Goal: Task Accomplishment & Management: Use online tool/utility

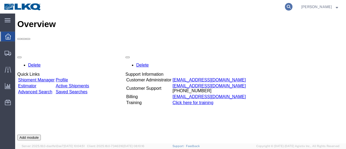
click at [293, 6] on icon at bounding box center [289, 7] width 8 height 8
paste input "56329155"
type input "56329155"
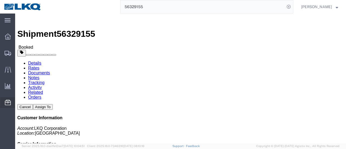
click at [0, 0] on span "Location Appointment" at bounding box center [0, 0] width 0 height 0
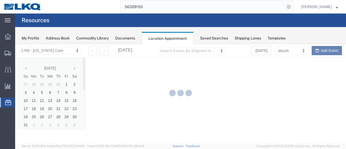
select select "28716"
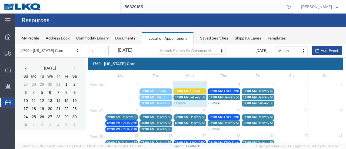
click at [215, 103] on link "+3 more" at bounding box center [214, 103] width 12 height 4
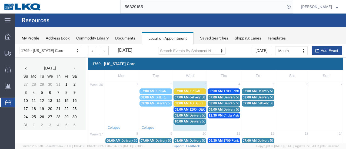
click at [211, 96] on span "07:00 AM" at bounding box center [216, 97] width 14 height 4
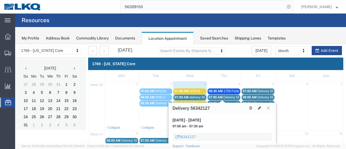
click at [268, 108] on icon at bounding box center [268, 107] width 3 height 3
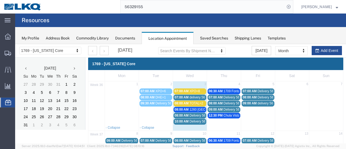
click at [215, 101] on span "08:00 AM" at bounding box center [216, 103] width 14 height 4
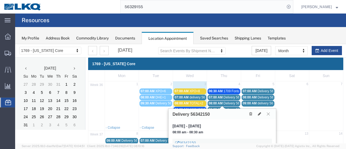
click at [270, 112] on icon at bounding box center [268, 113] width 3 height 3
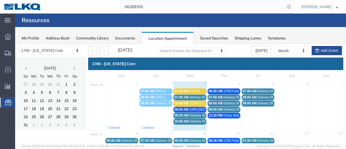
click at [183, 114] on span "08:00 AM" at bounding box center [182, 116] width 14 height 4
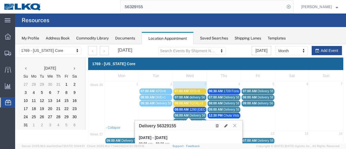
click at [235, 125] on icon at bounding box center [234, 125] width 3 height 3
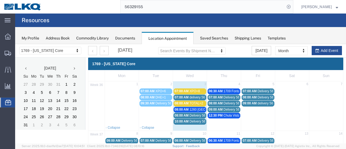
click at [190, 114] on span "Delivery 56329155" at bounding box center [203, 116] width 27 height 4
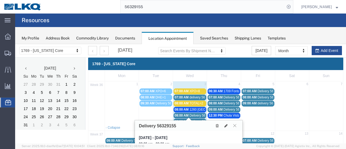
click at [235, 125] on icon at bounding box center [234, 125] width 3 height 3
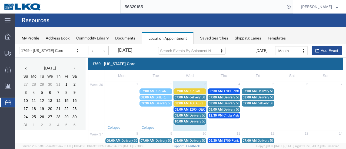
click at [188, 120] on div "10:00 AM Delivery 56342144" at bounding box center [190, 121] width 31 height 4
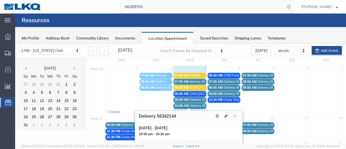
scroll to position [27, 0]
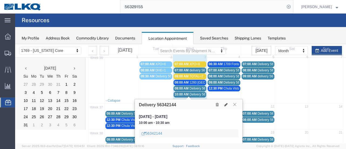
click at [237, 105] on button at bounding box center [234, 104] width 7 height 5
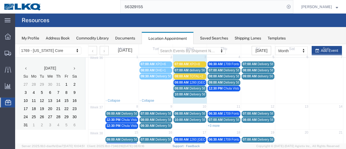
scroll to position [0, 0]
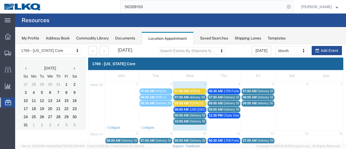
click at [187, 92] on span "07:00 AM" at bounding box center [182, 91] width 14 height 4
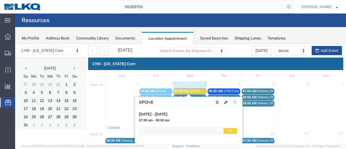
click at [226, 103] on icon at bounding box center [225, 102] width 3 height 4
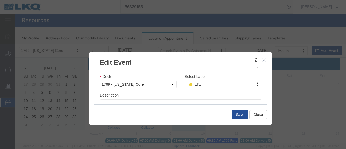
scroll to position [81, 0]
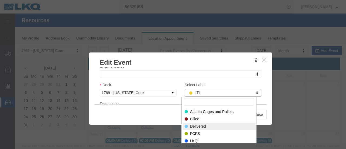
select select "40"
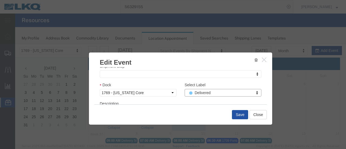
click at [236, 117] on button "Save" at bounding box center [240, 114] width 16 height 9
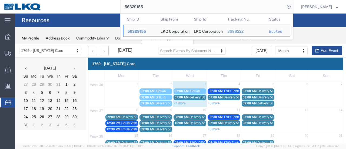
drag, startPoint x: 151, startPoint y: 8, endPoint x: 116, endPoint y: 6, distance: 35.2
click at [116, 6] on div "56329155 Ship ID Ship From Ship To Tracking Nu. Status Ship ID 56329155 Ship Fr…" at bounding box center [169, 7] width 248 height 14
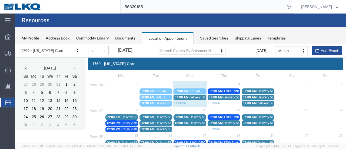
paste input "690853"
type input "56690853"
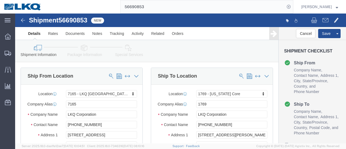
select select "28146"
select select "28716"
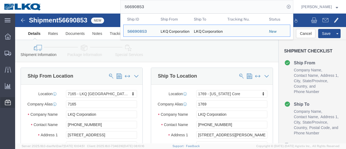
drag, startPoint x: 37, startPoint y: 137, endPoint x: 33, endPoint y: 139, distance: 4.6
click at [0, 0] on span "Location Appointment" at bounding box center [0, 0] width 0 height 0
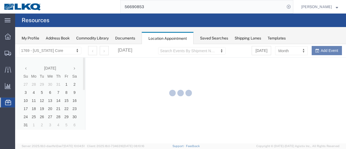
select select "28716"
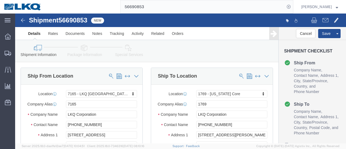
select select "28146"
select select "28716"
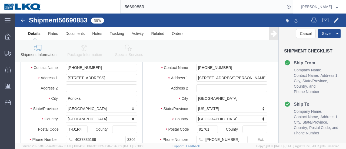
scroll to position [27, 0]
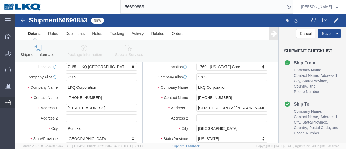
click at [0, 0] on span "Location Appointment" at bounding box center [0, 0] width 0 height 0
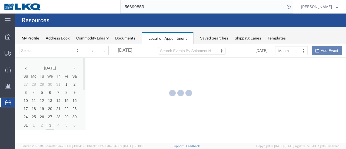
select select "28716"
